Goal: Transaction & Acquisition: Purchase product/service

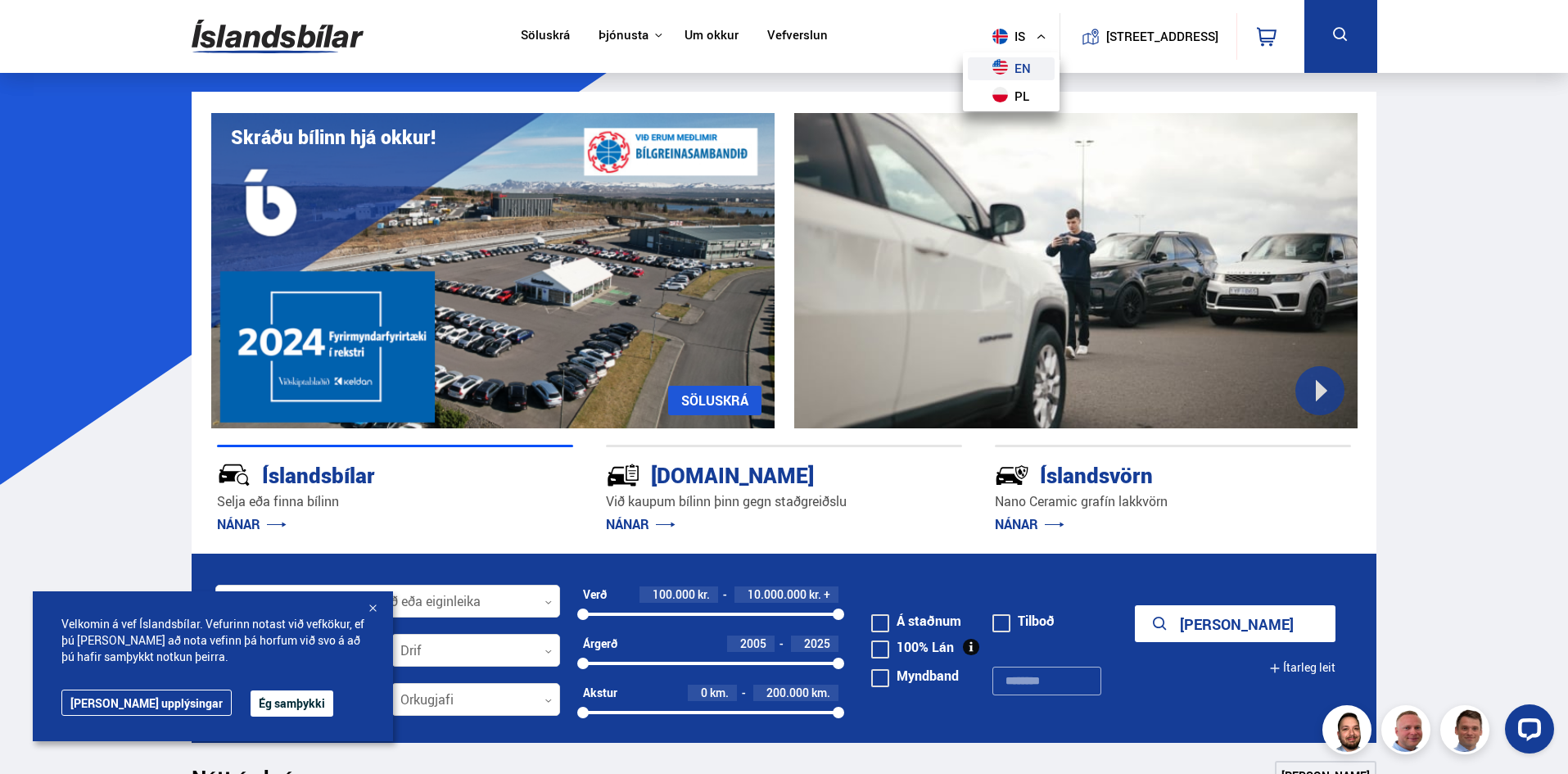
click at [1002, 69] on link "en" at bounding box center [1011, 69] width 86 height 23
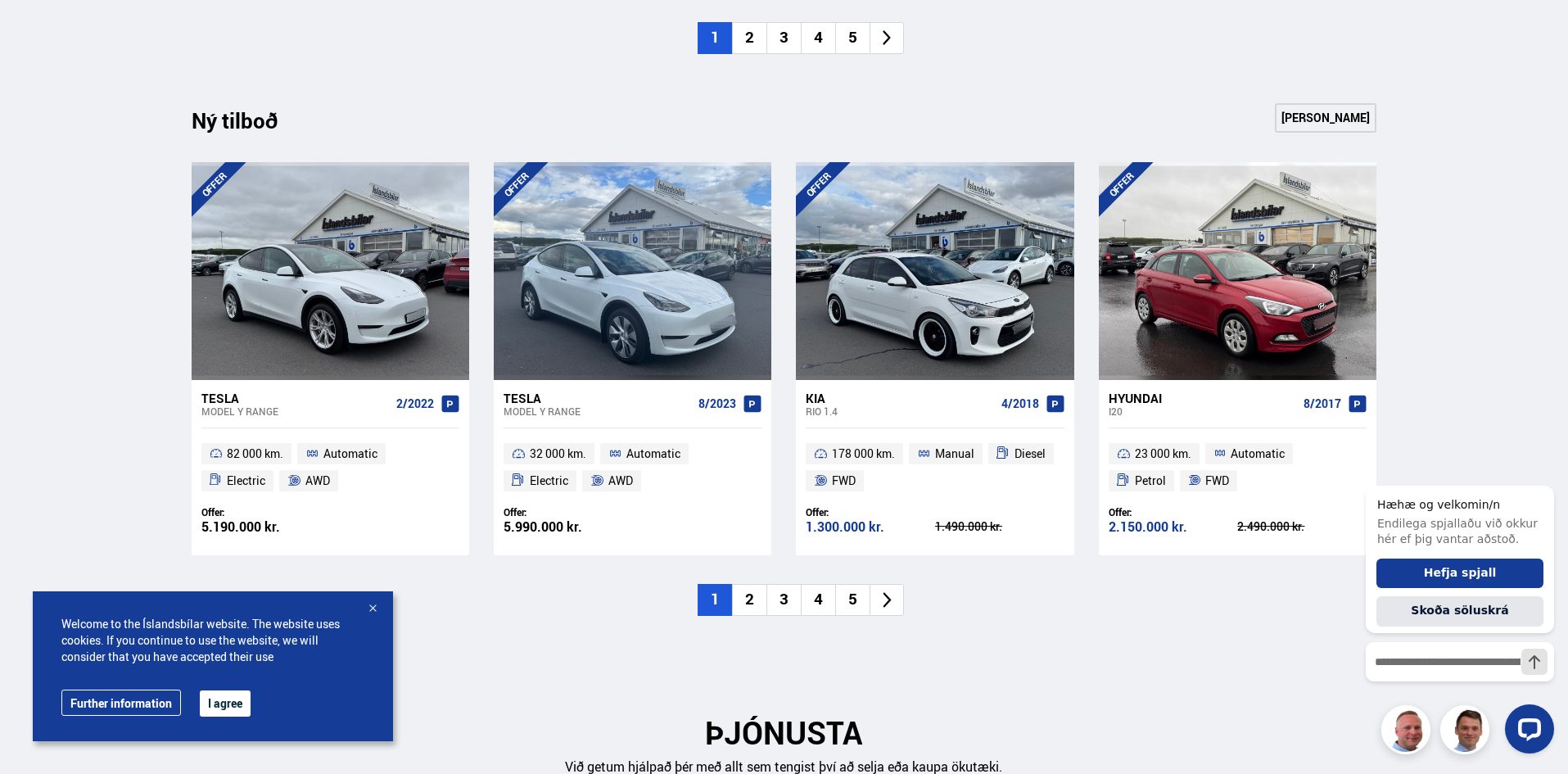
scroll to position [1720, 0]
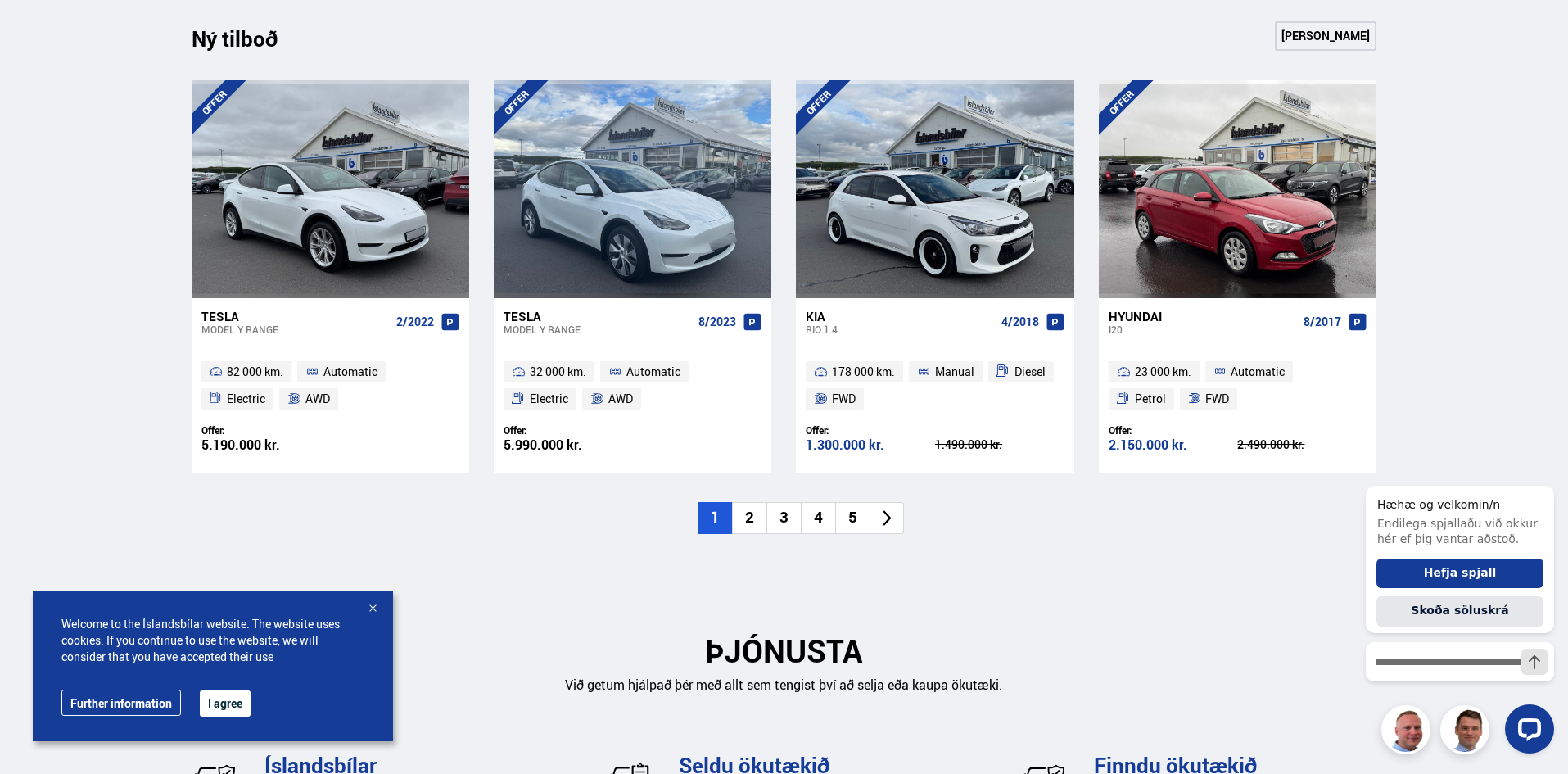
click at [886, 517] on icon at bounding box center [887, 518] width 19 height 19
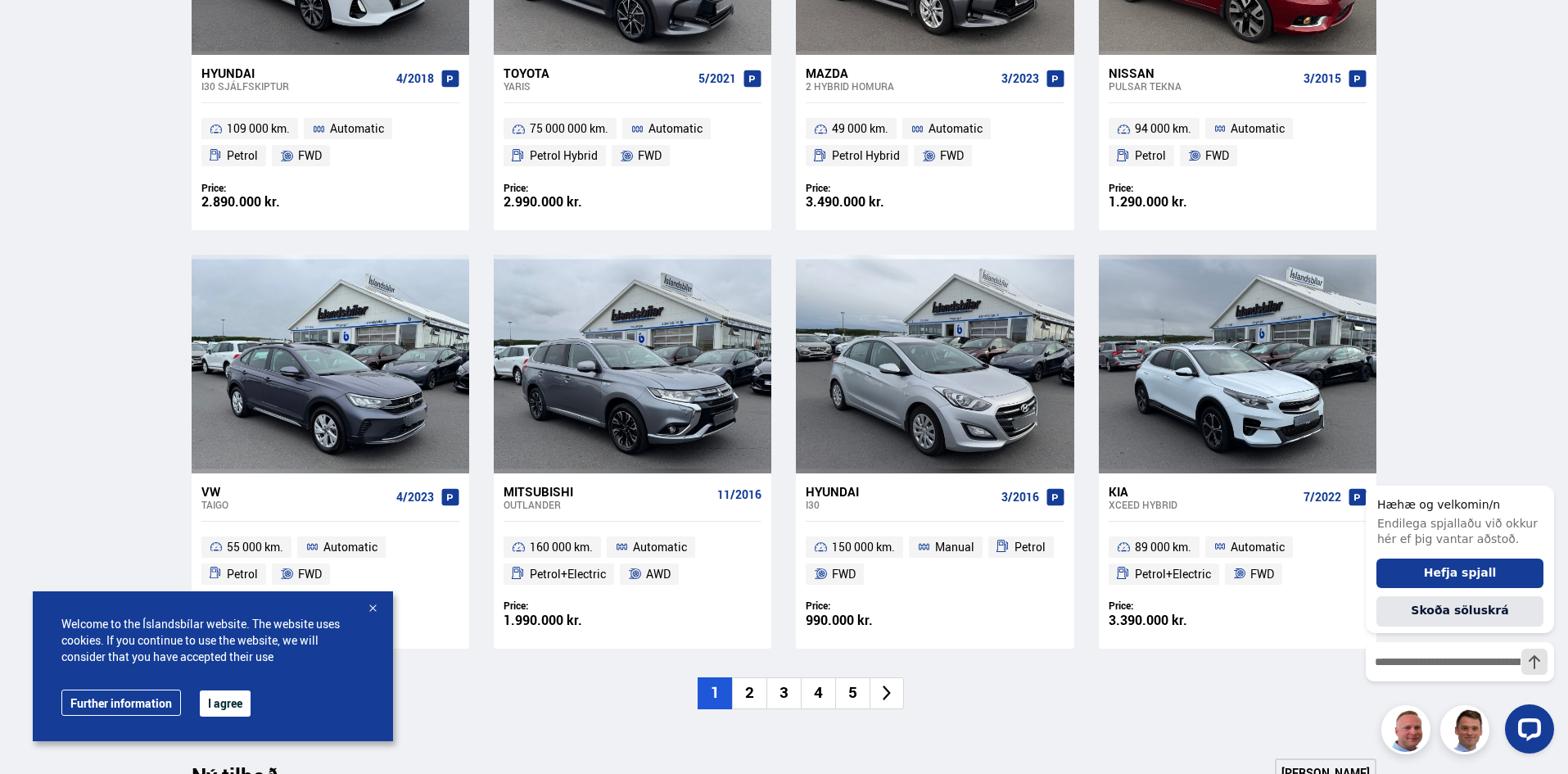
scroll to position [1393, 0]
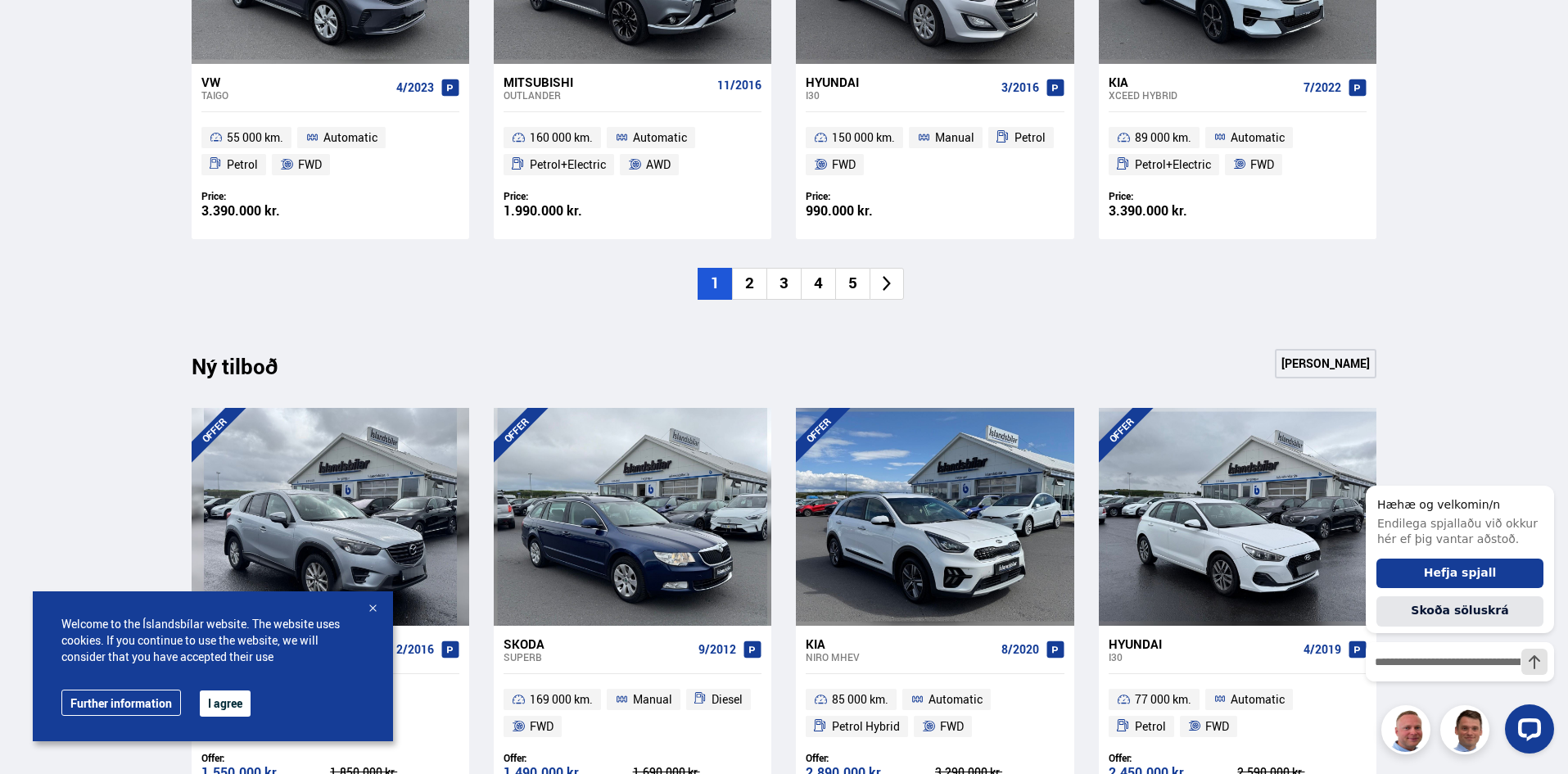
click at [746, 277] on li "2" at bounding box center [749, 284] width 35 height 32
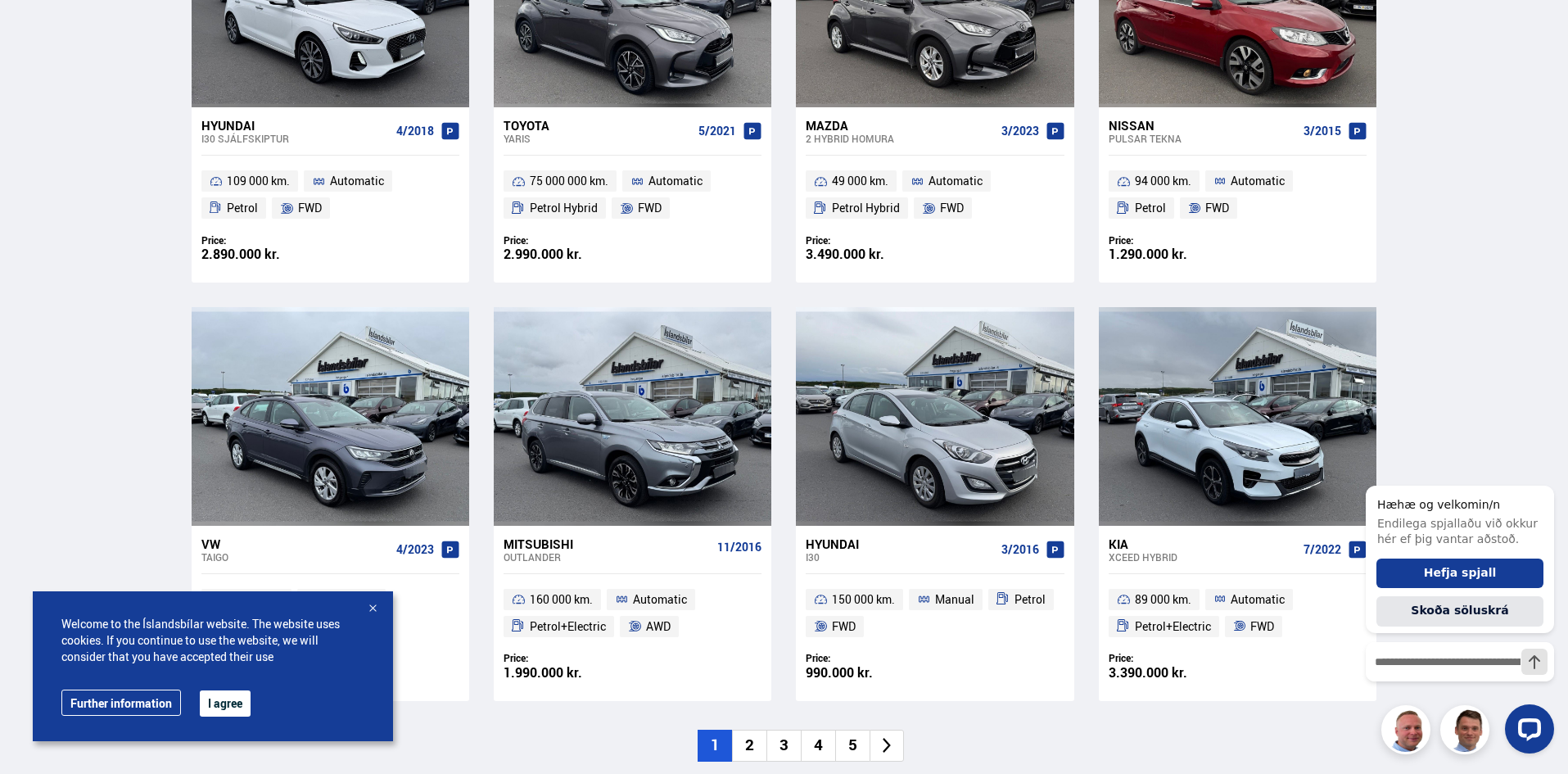
scroll to position [1393, 0]
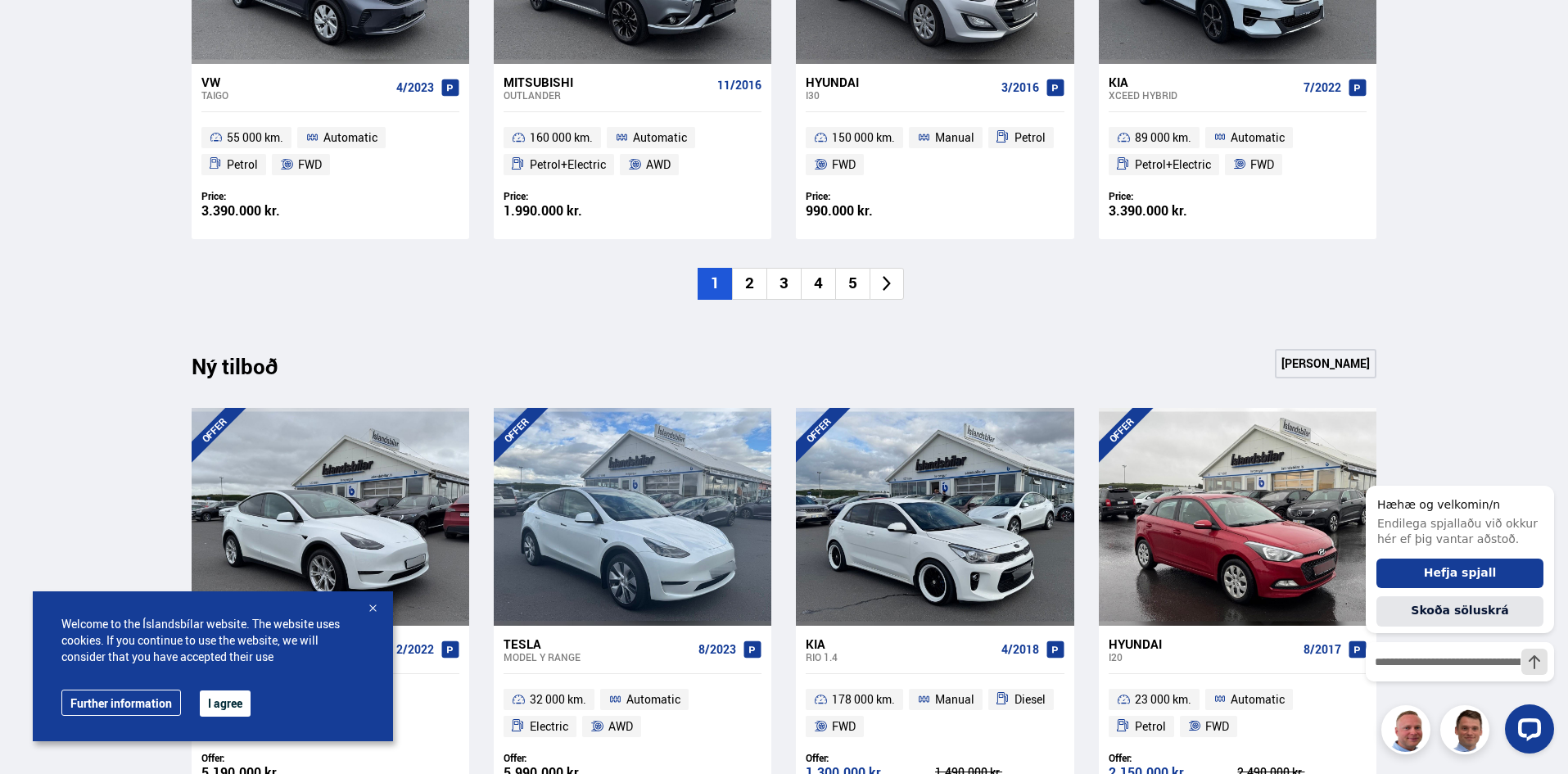
click at [888, 279] on icon at bounding box center [887, 284] width 19 height 19
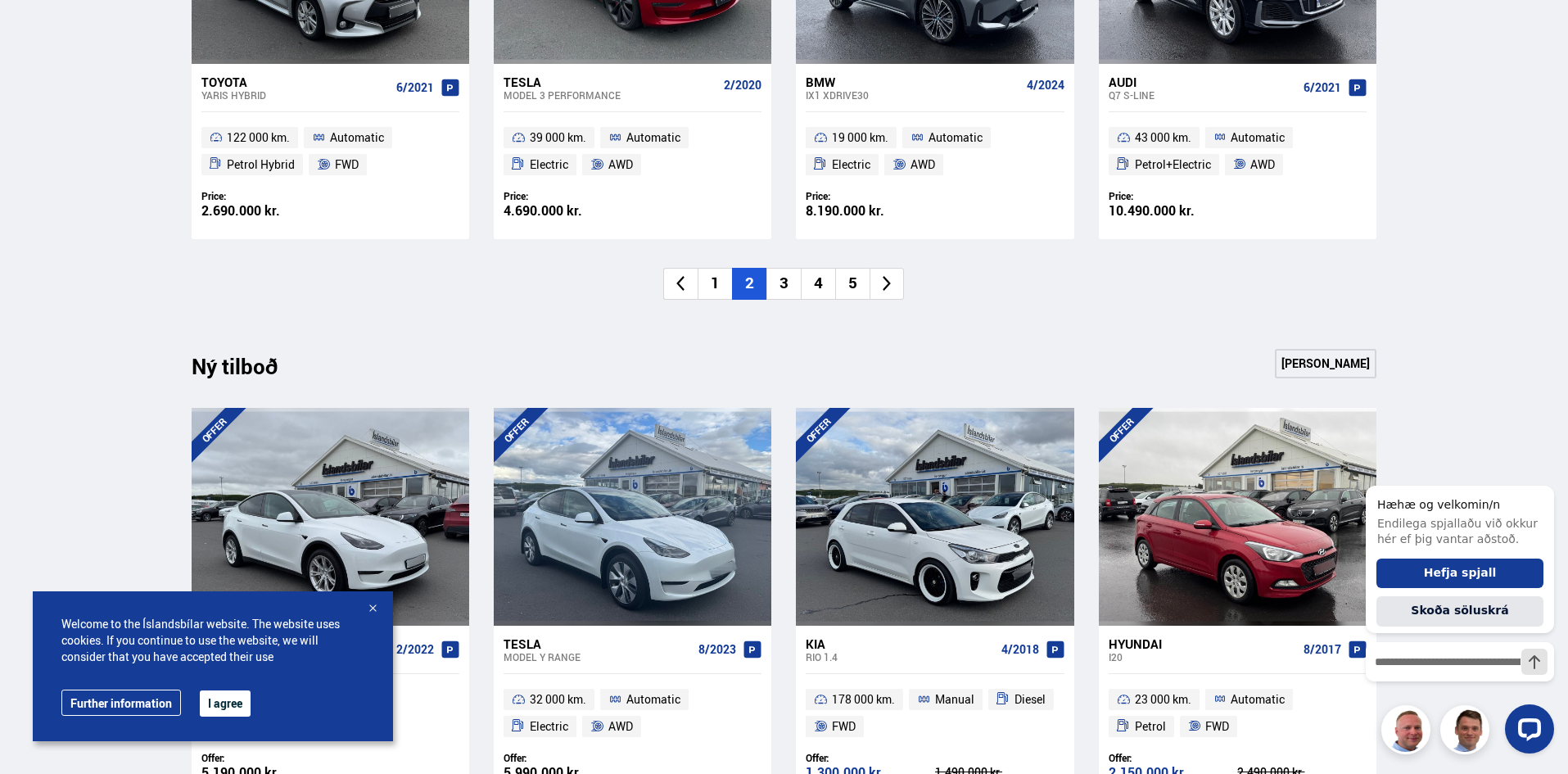
click at [888, 279] on icon at bounding box center [887, 284] width 19 height 19
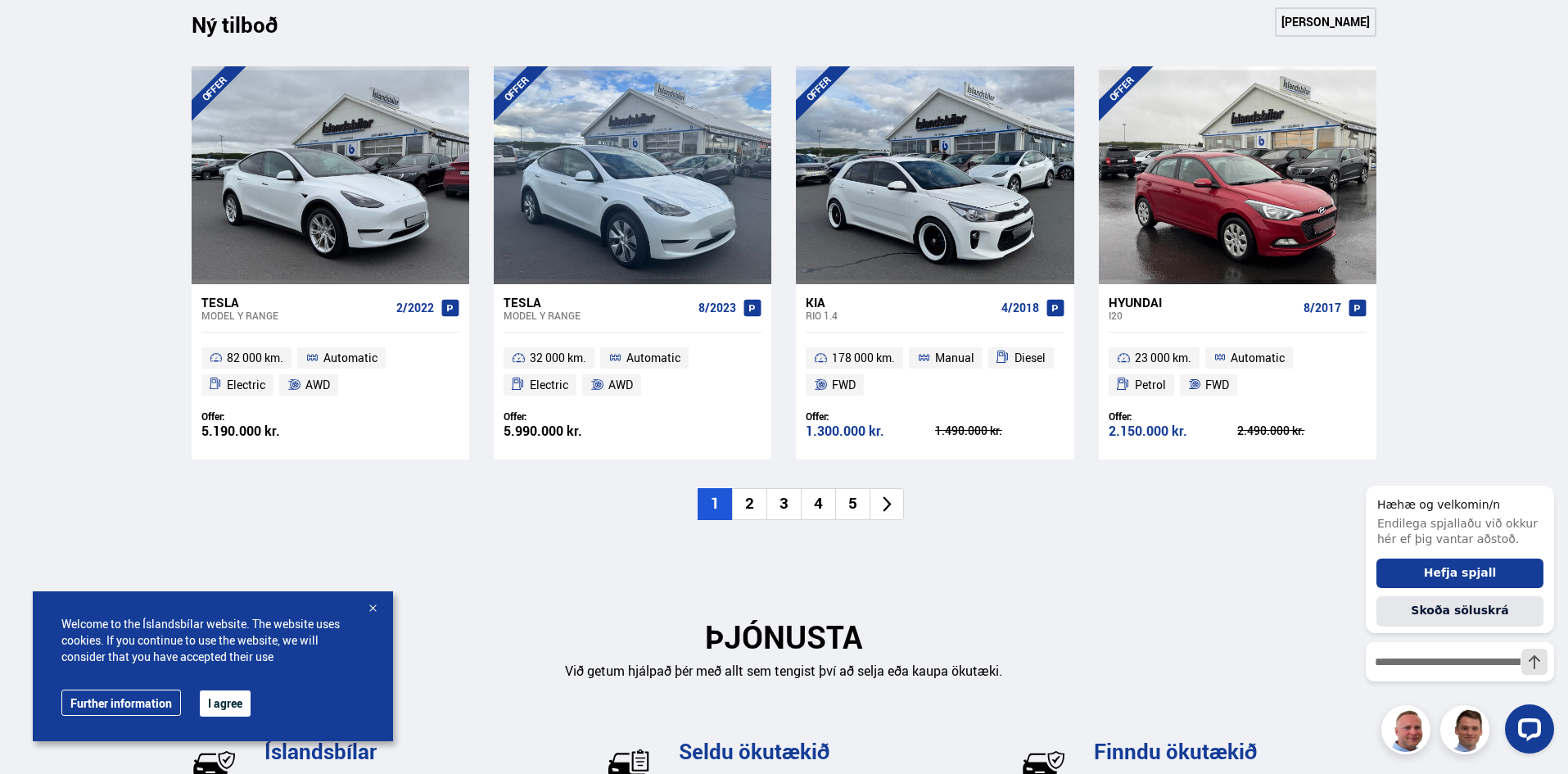
scroll to position [1638, 0]
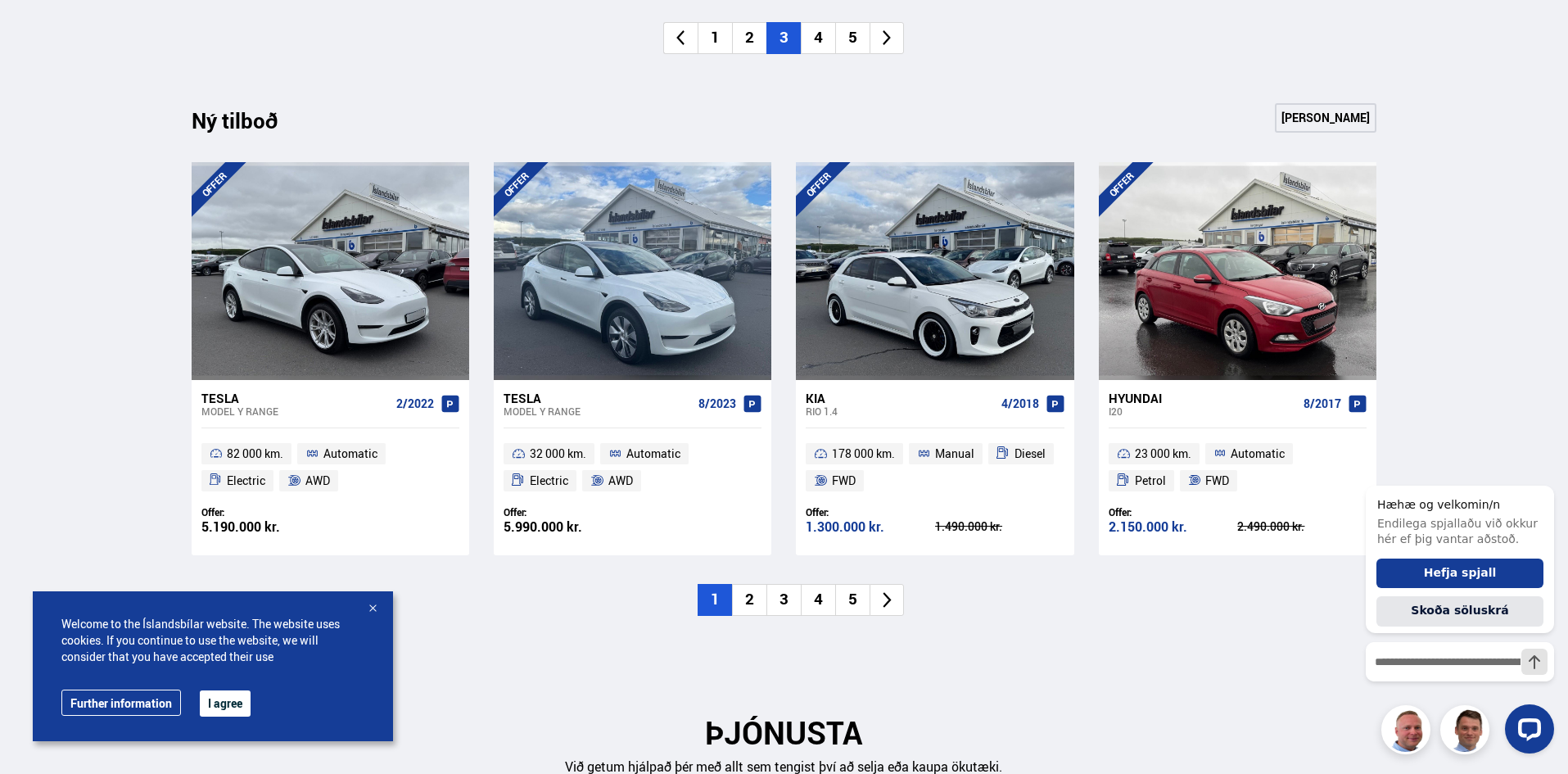
click at [738, 606] on li "2" at bounding box center [749, 600] width 35 height 32
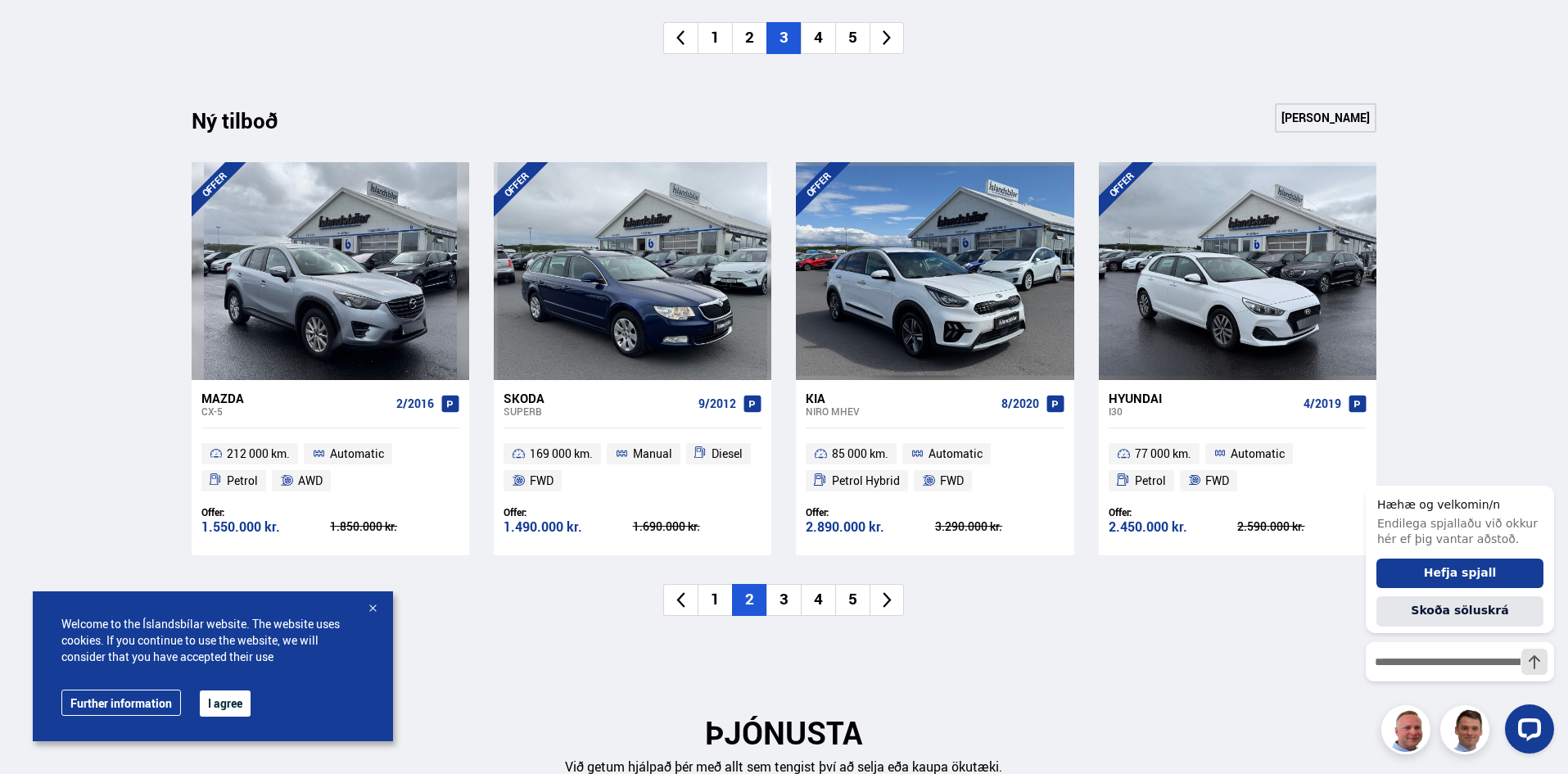
click at [792, 597] on li "3" at bounding box center [783, 600] width 35 height 32
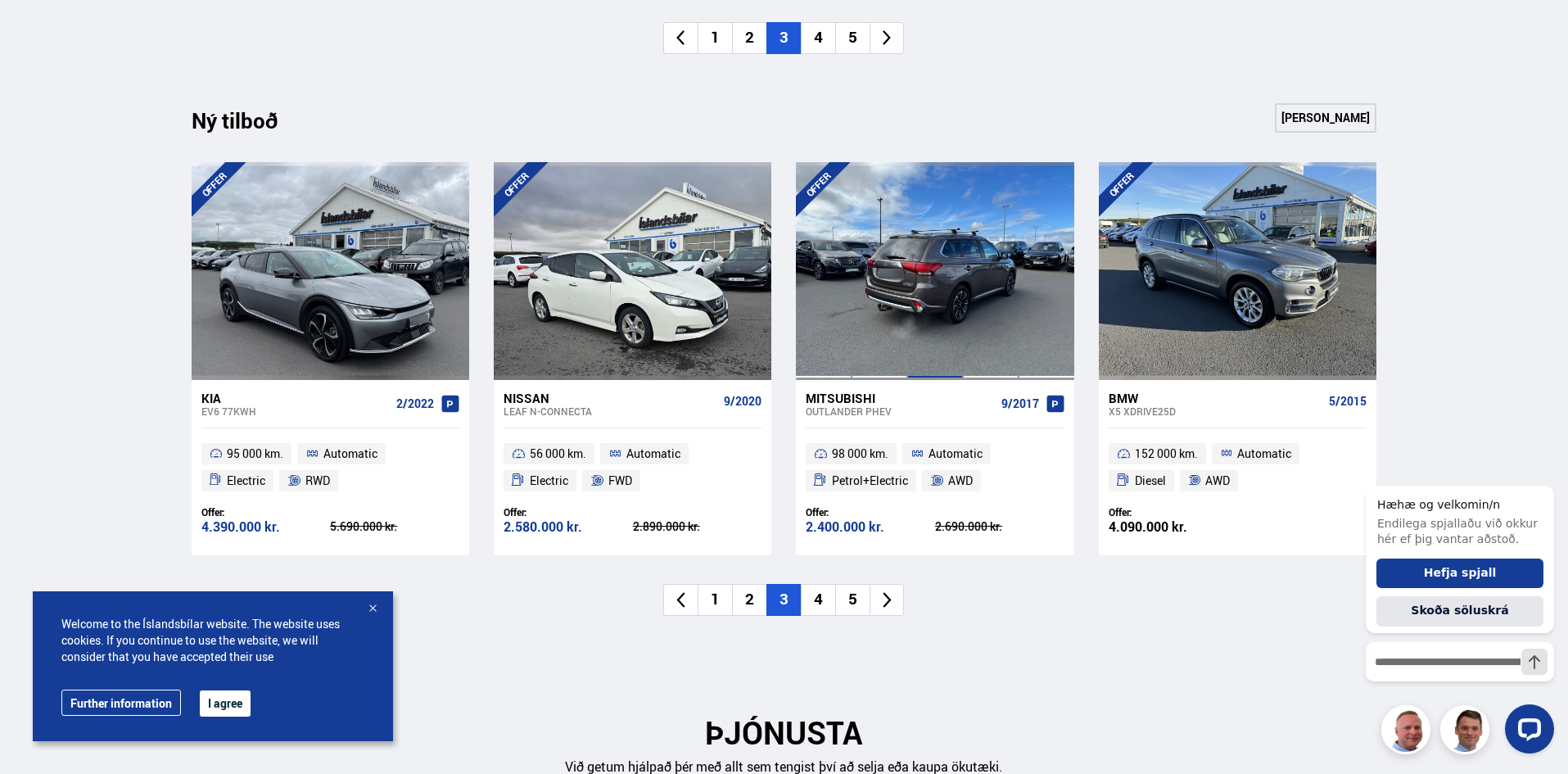
click at [961, 306] on div at bounding box center [934, 271] width 55 height 218
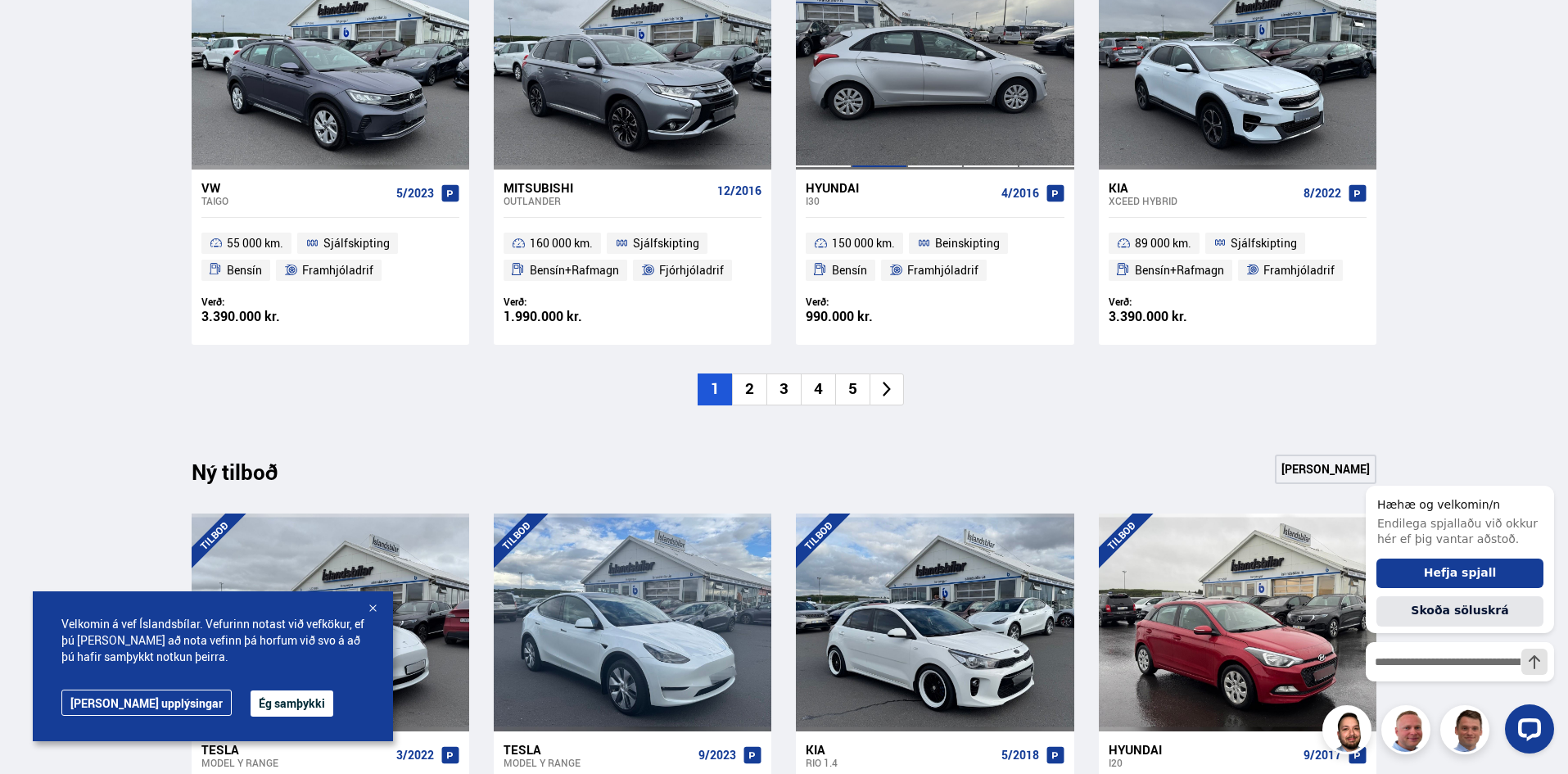
scroll to position [1393, 0]
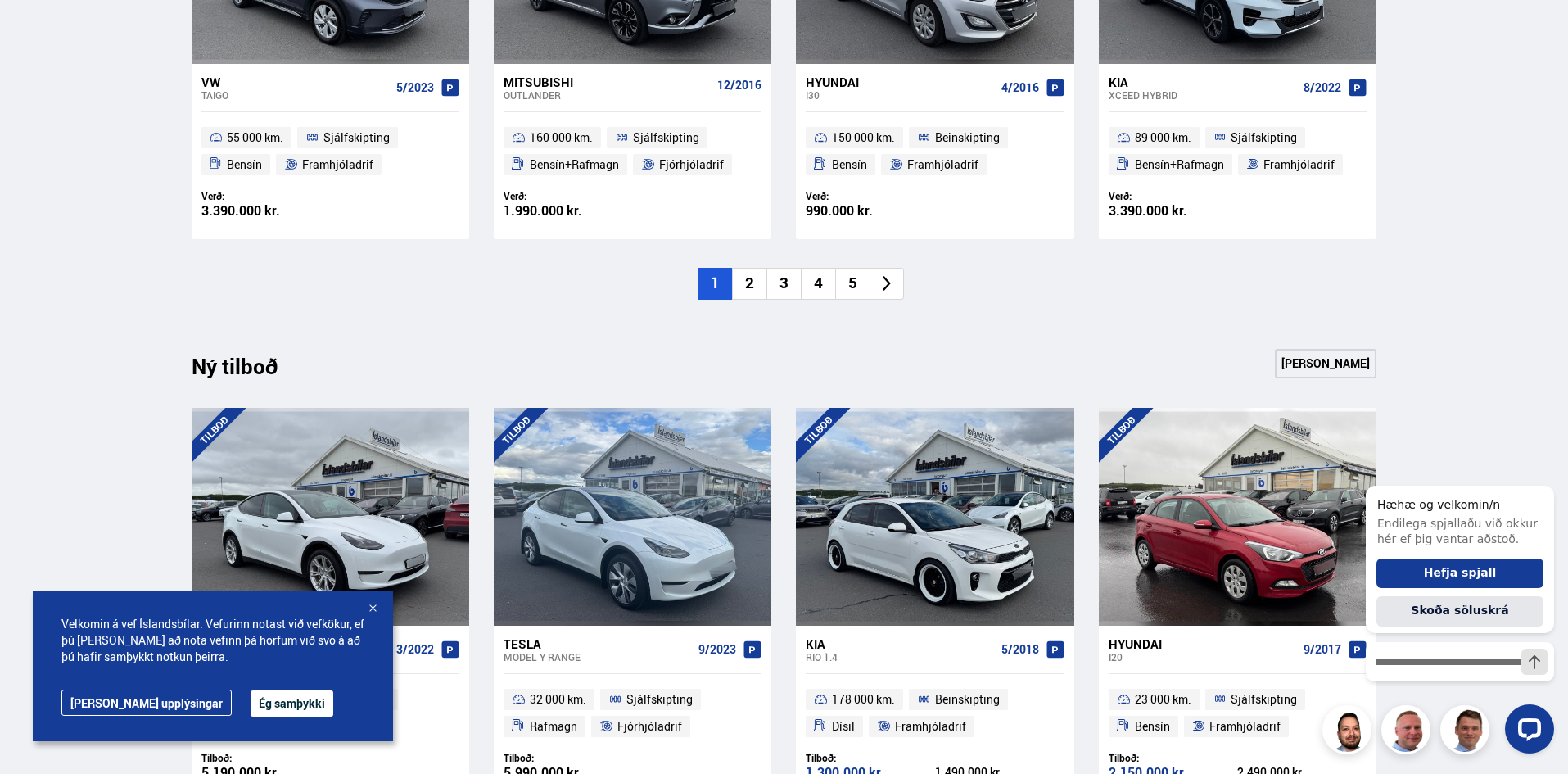
click at [758, 282] on li "2" at bounding box center [749, 284] width 35 height 32
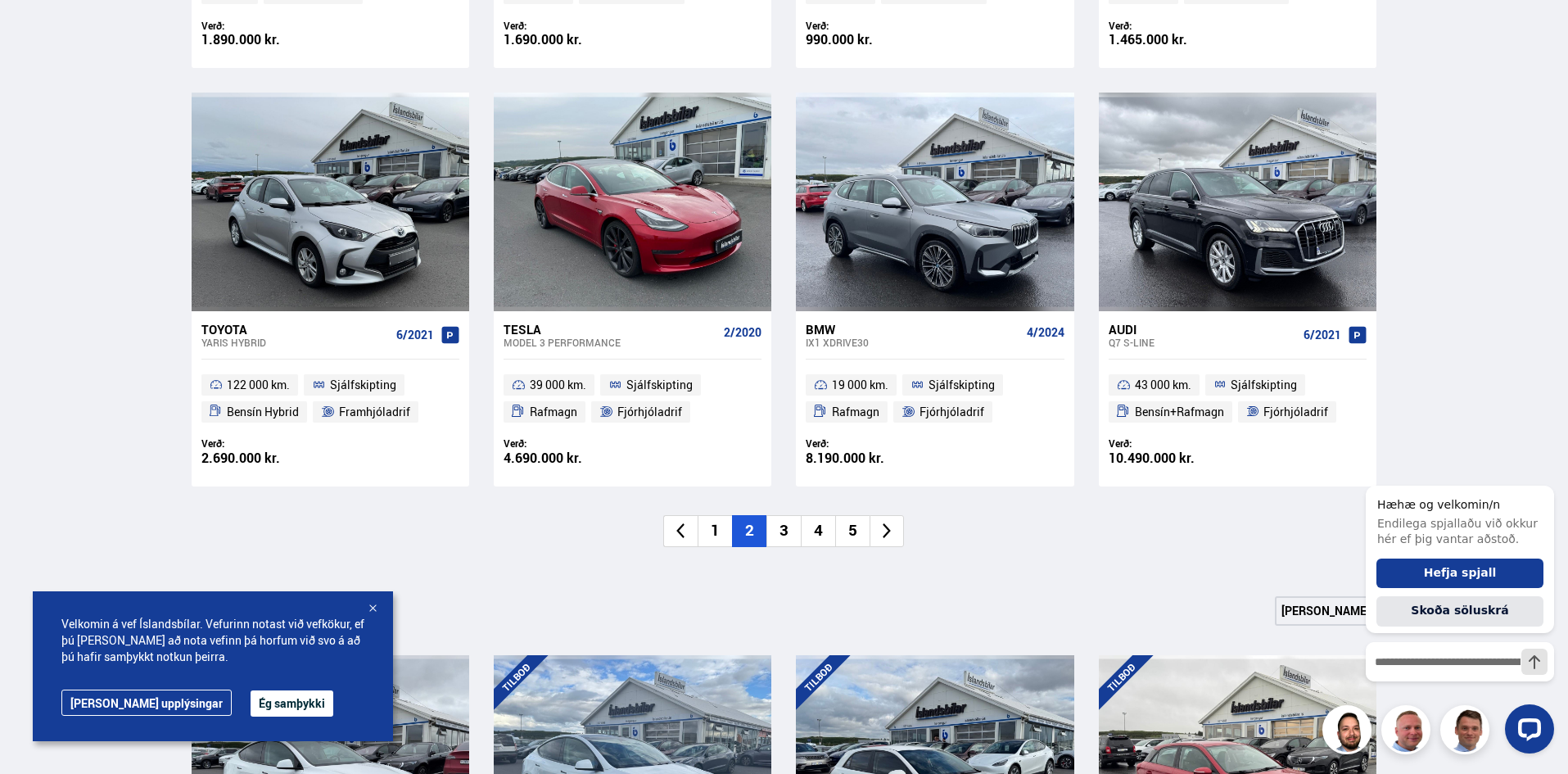
scroll to position [1146, 0]
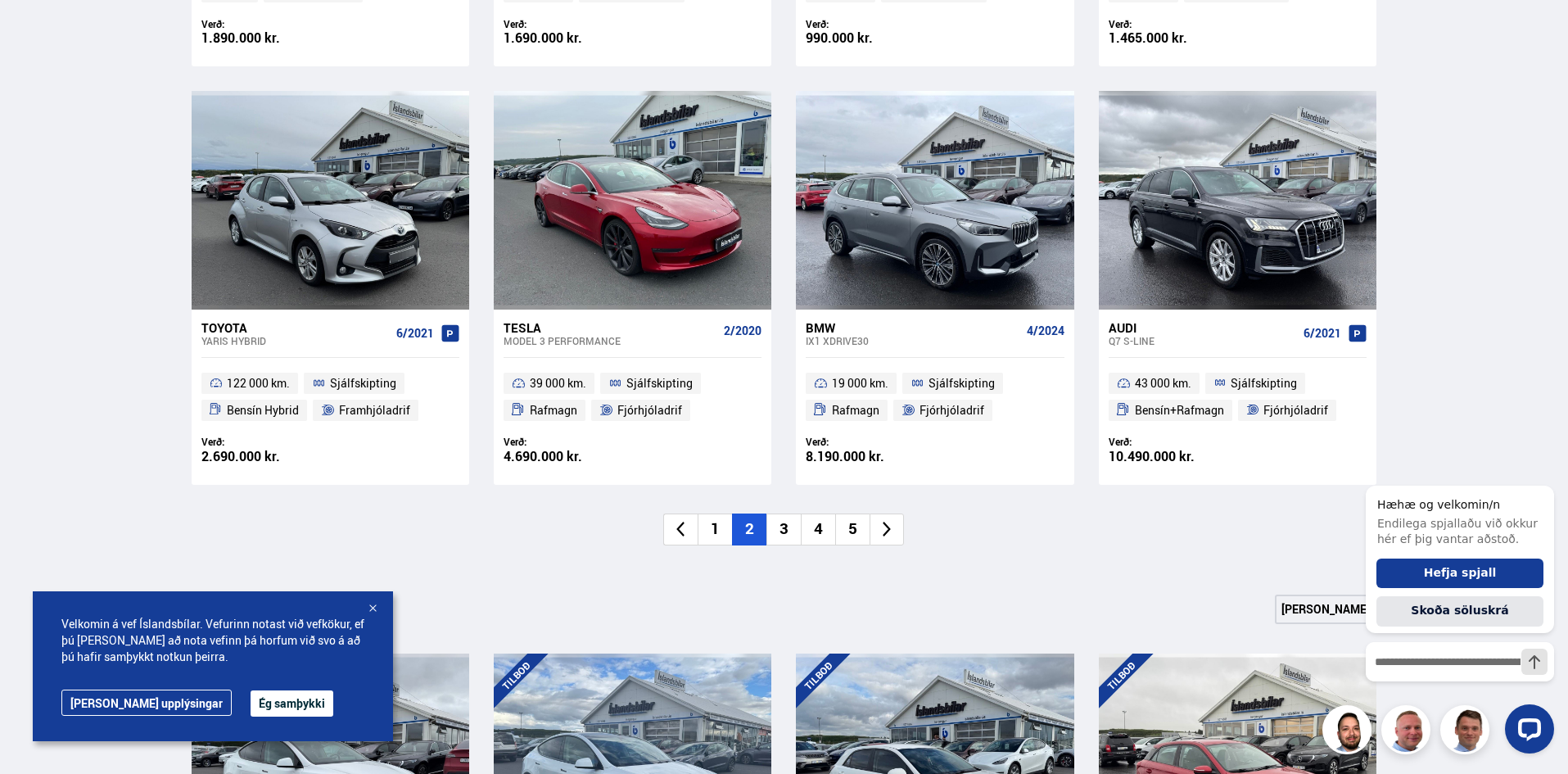
click at [793, 527] on li "3" at bounding box center [783, 529] width 35 height 32
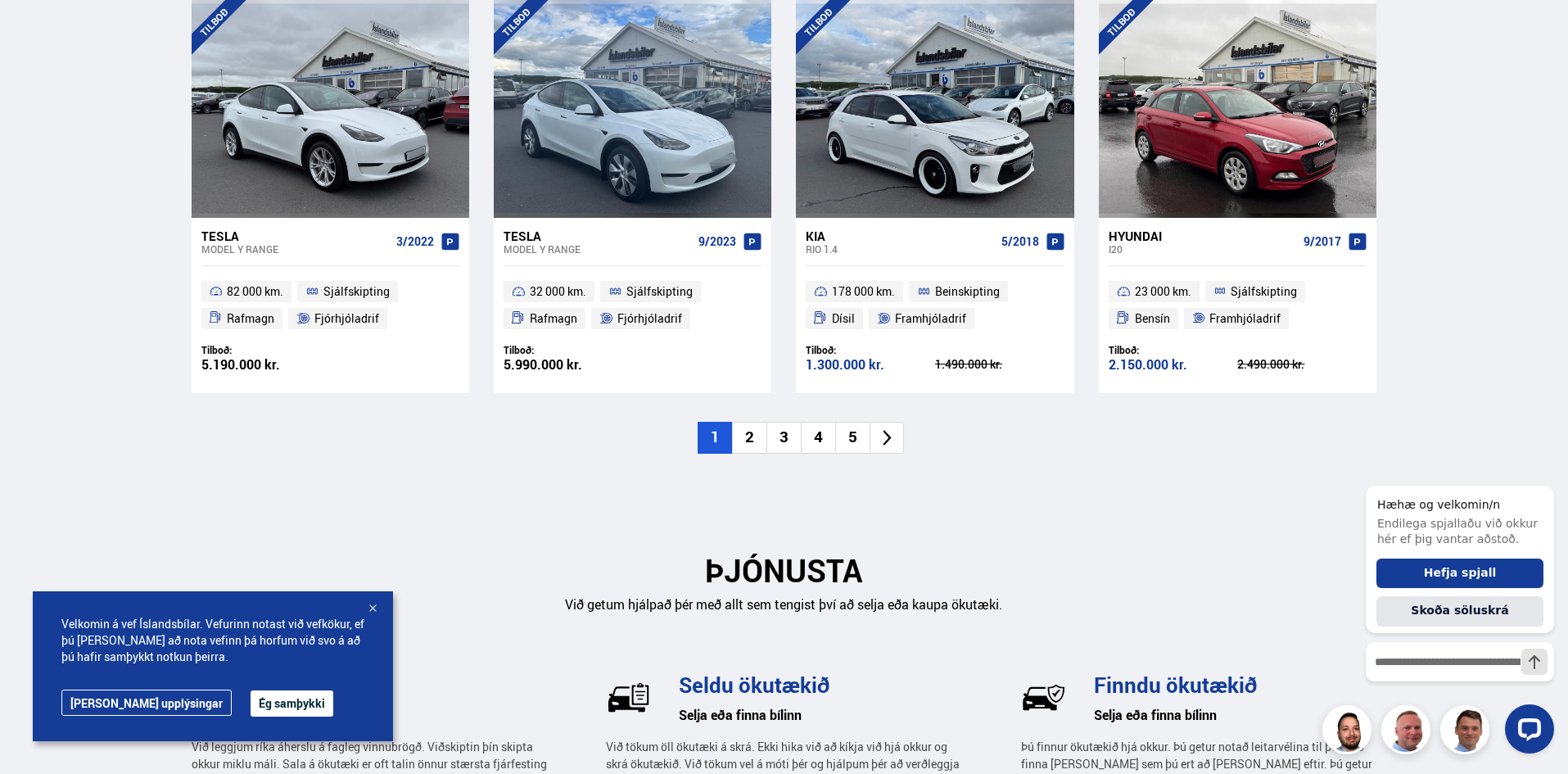
scroll to position [1802, 0]
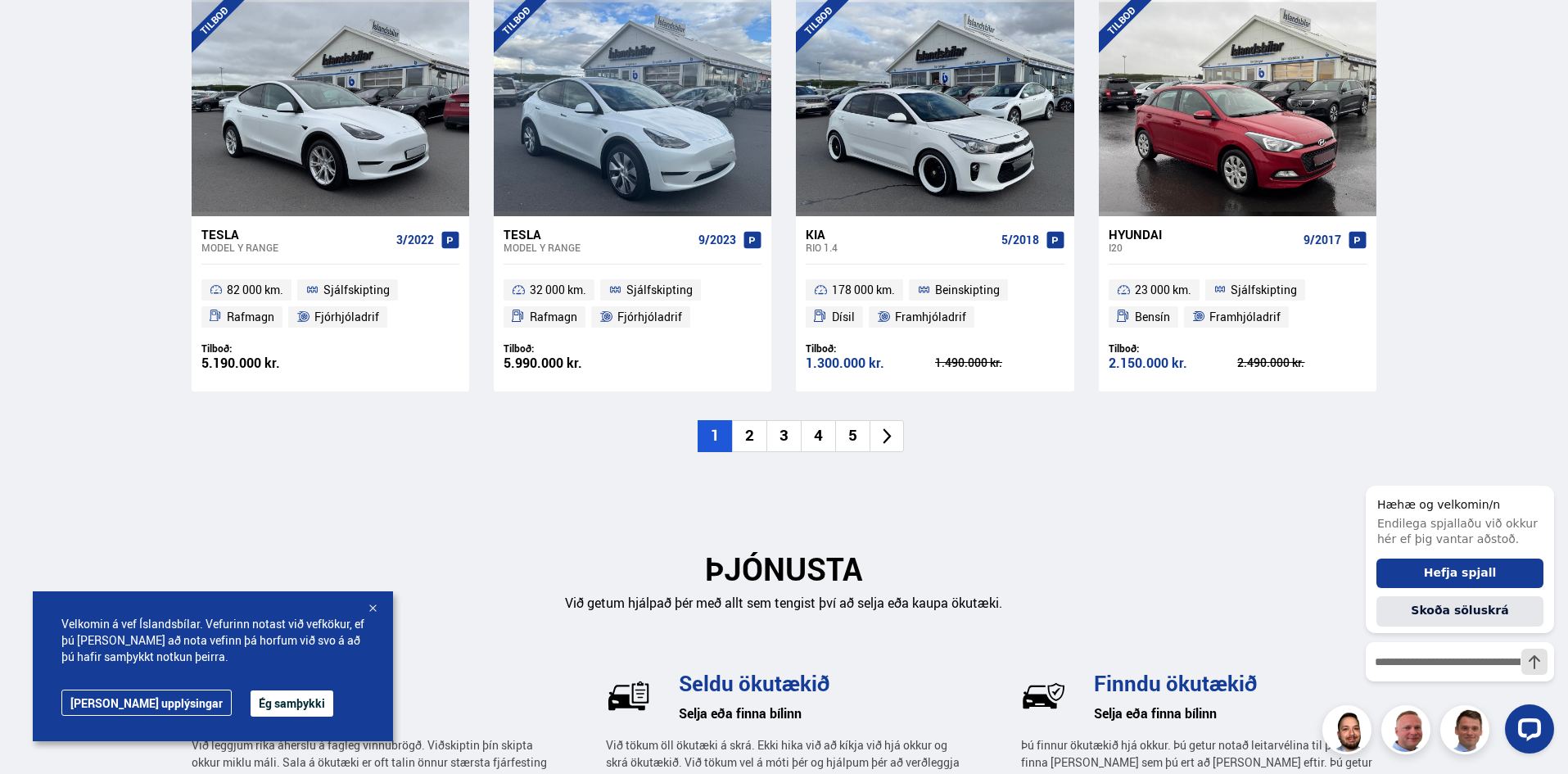
click at [789, 434] on li "3" at bounding box center [783, 436] width 35 height 32
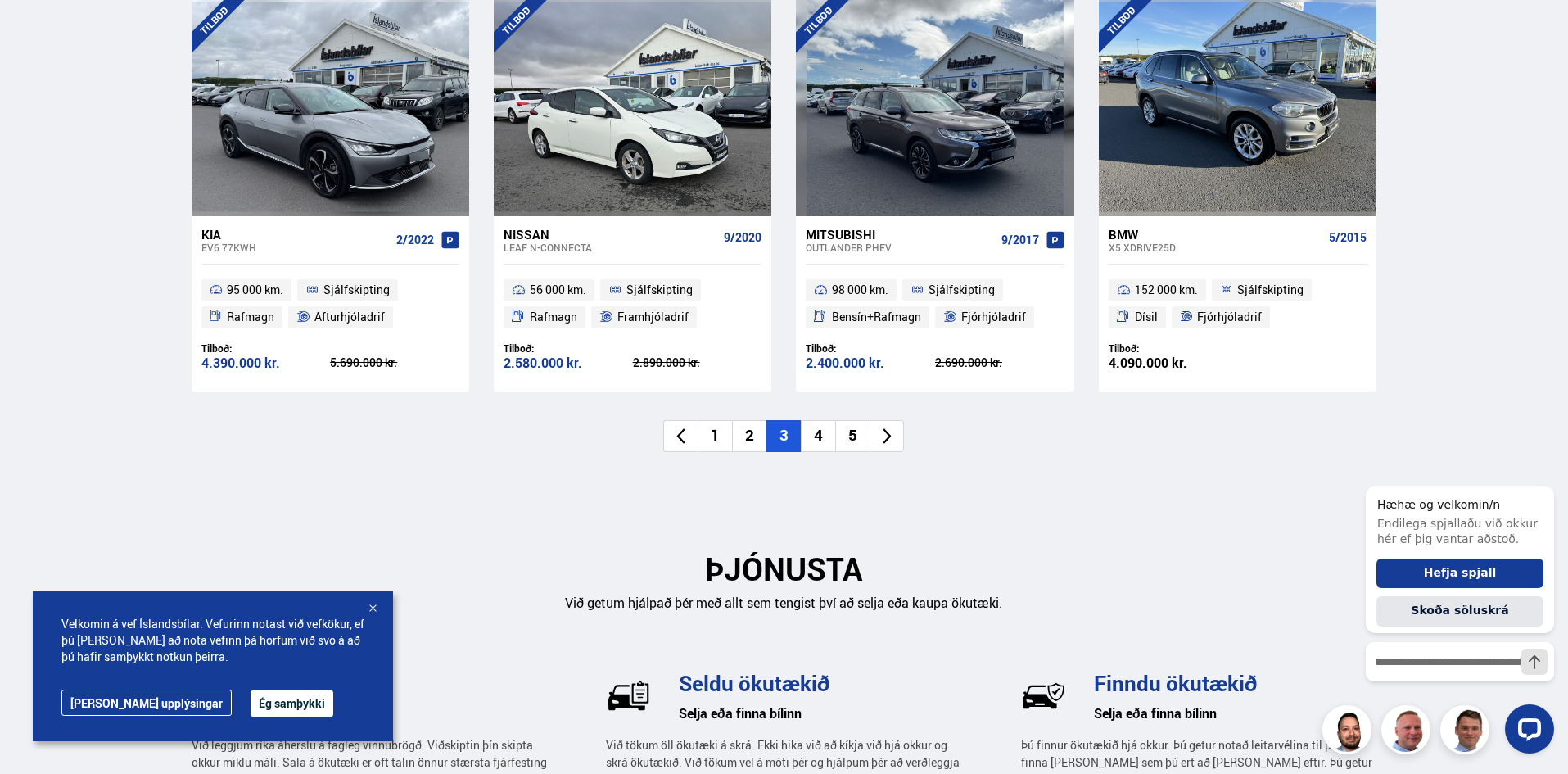
click at [819, 434] on li "4" at bounding box center [818, 436] width 35 height 32
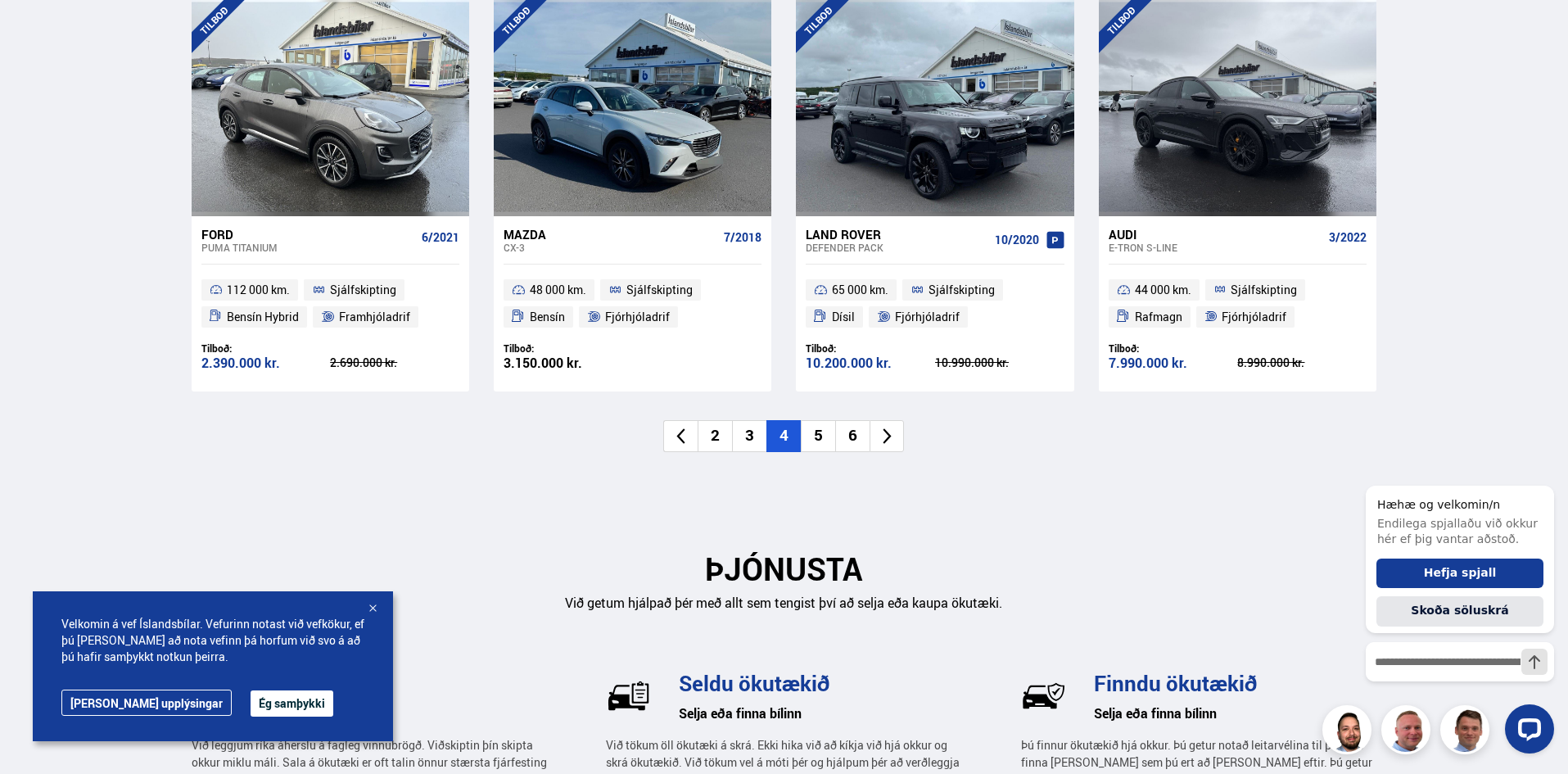
click at [820, 434] on li "5" at bounding box center [818, 436] width 35 height 32
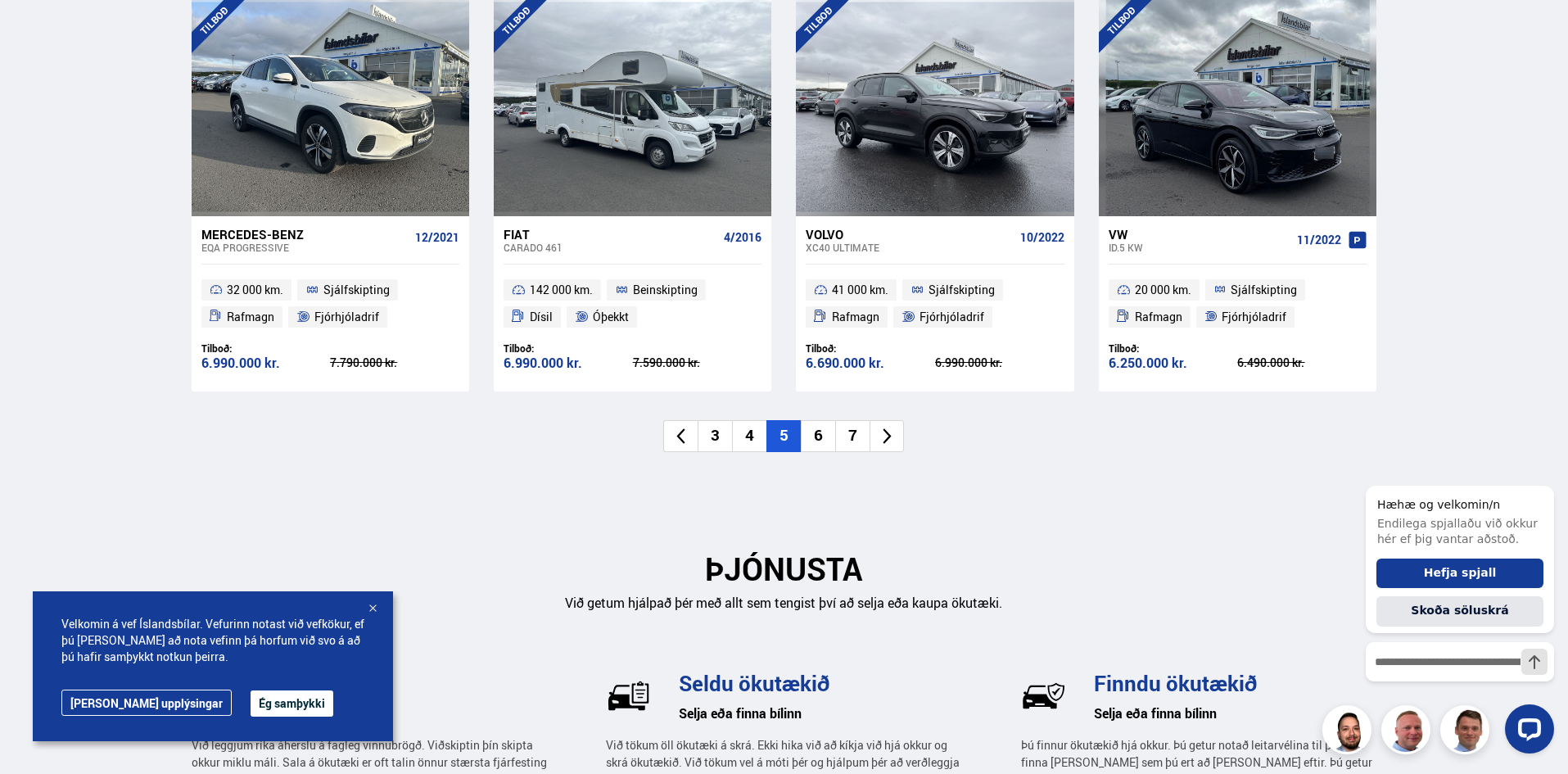
click at [820, 434] on li "6" at bounding box center [818, 436] width 35 height 32
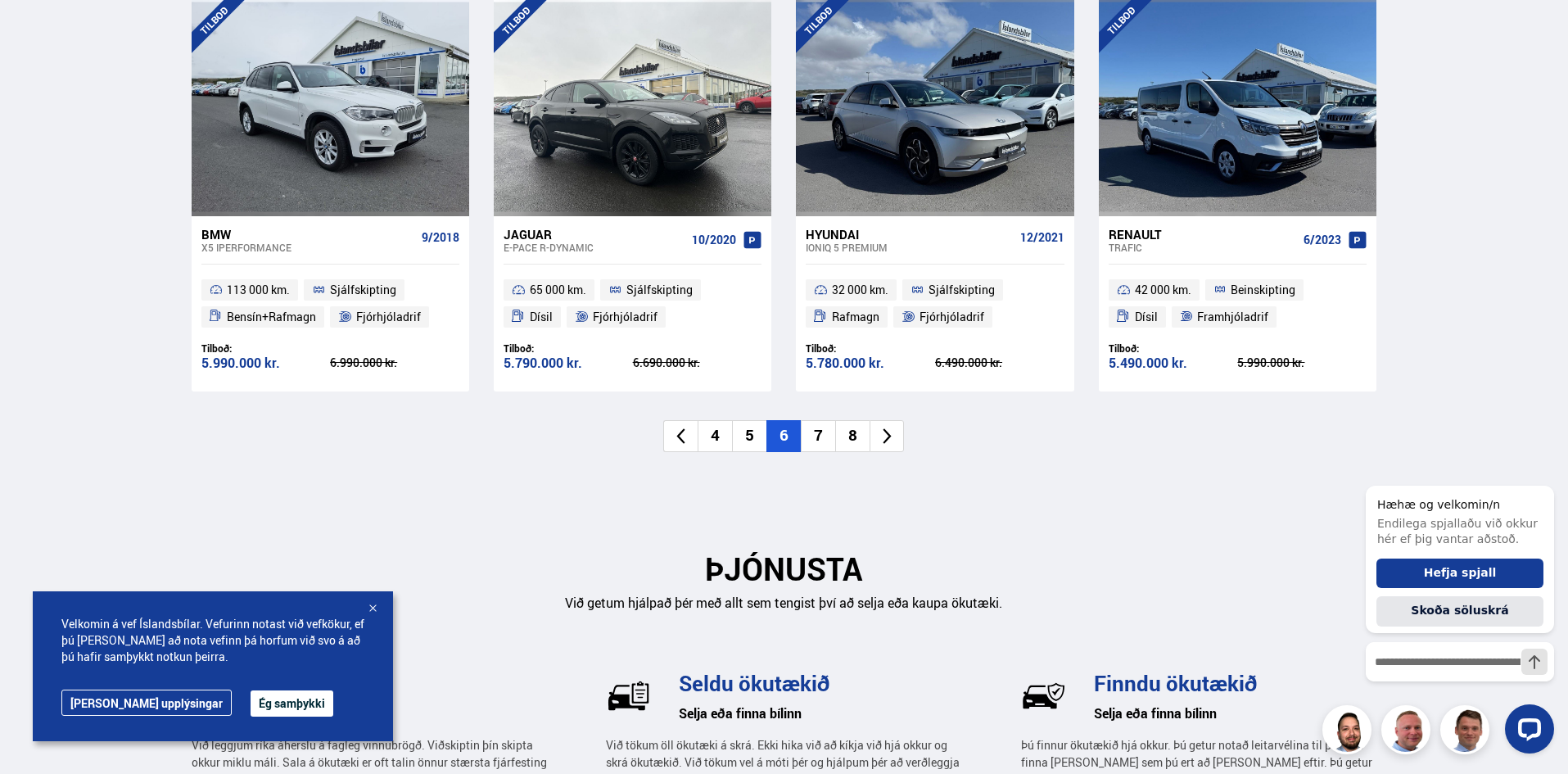
click at [819, 427] on li "7" at bounding box center [818, 436] width 35 height 32
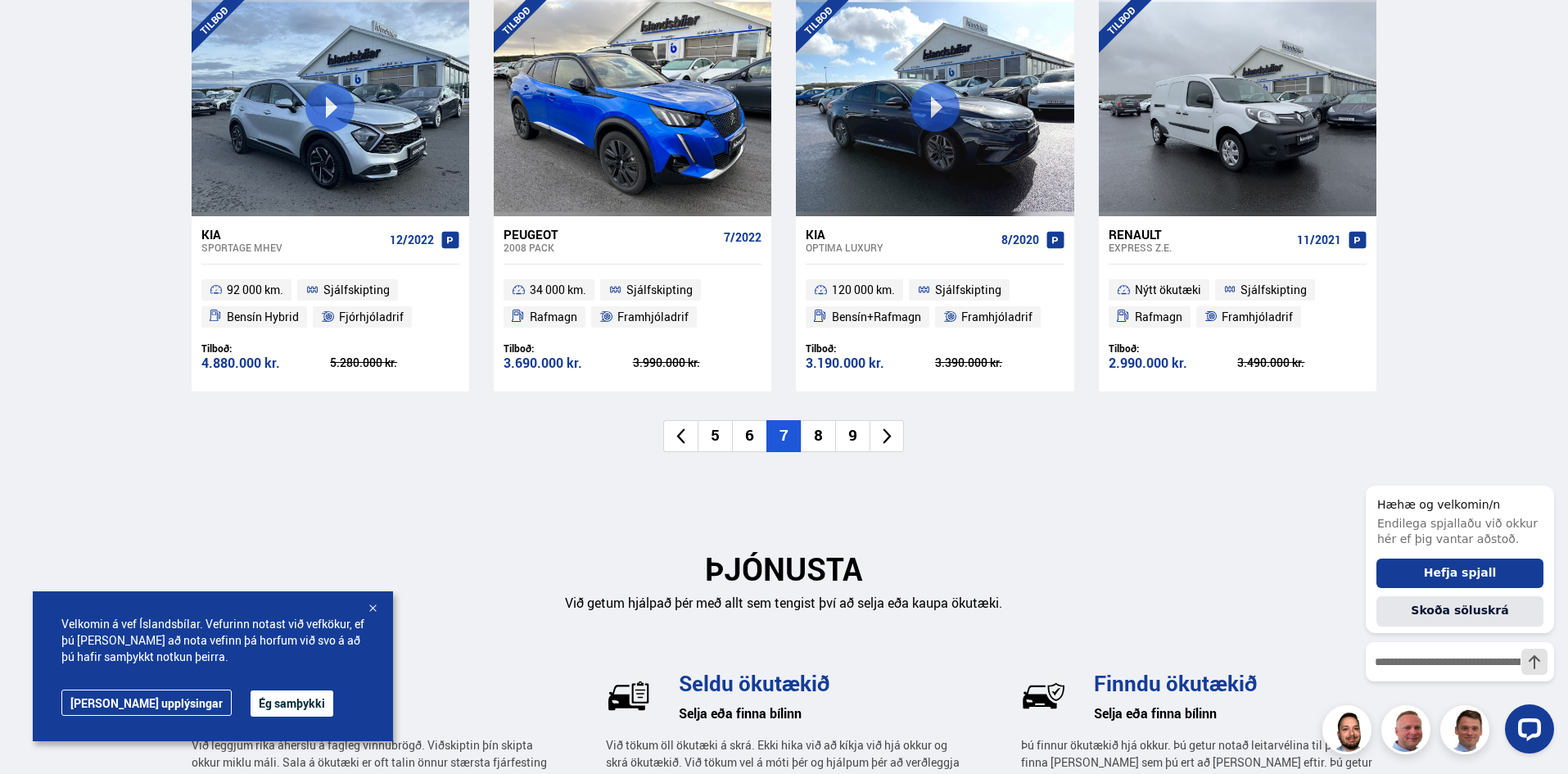
click at [825, 441] on li "8" at bounding box center [818, 436] width 35 height 32
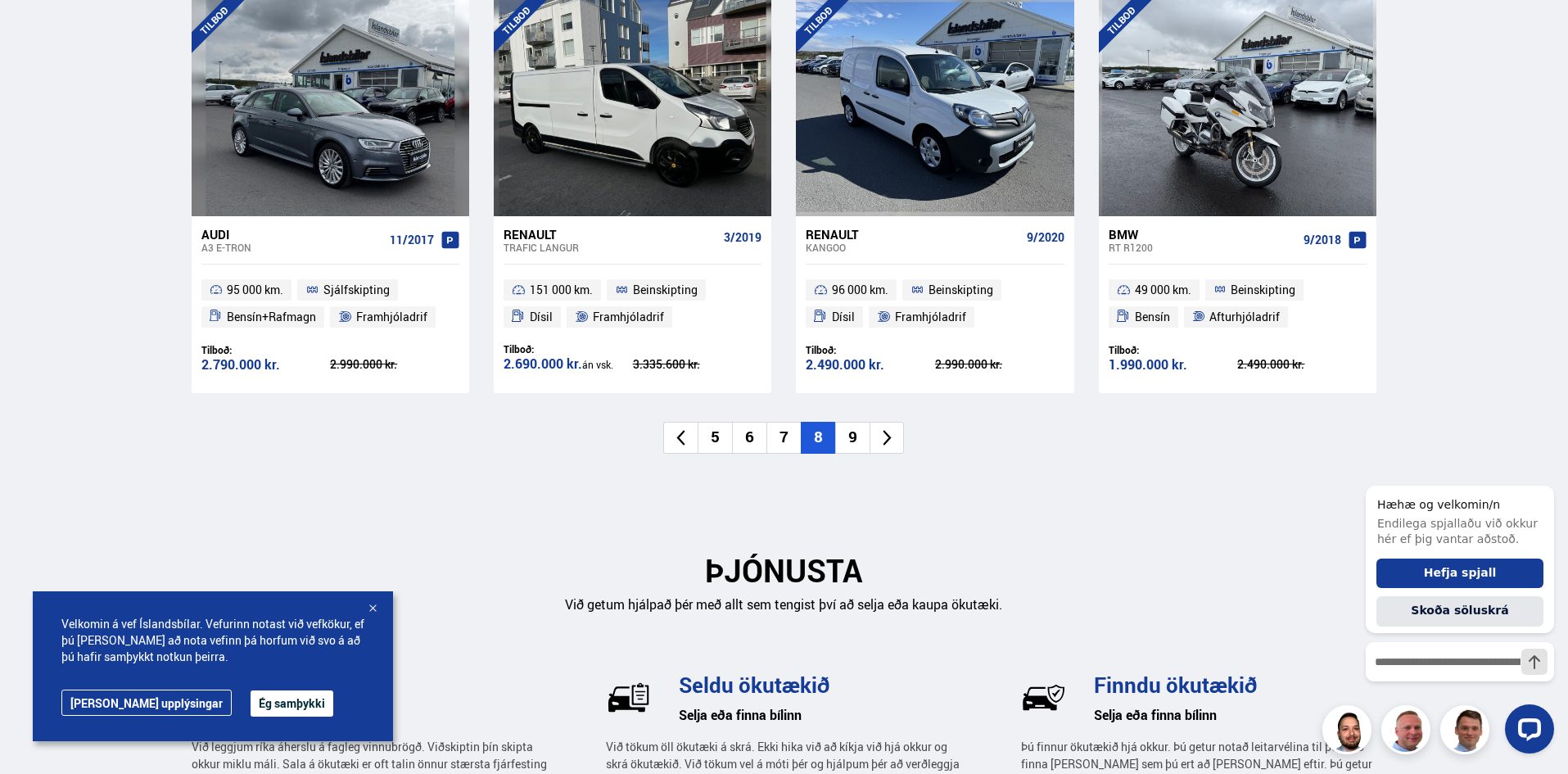
click at [856, 426] on li "9" at bounding box center [852, 438] width 35 height 32
